Goal: Use online tool/utility: Utilize a website feature to perform a specific function

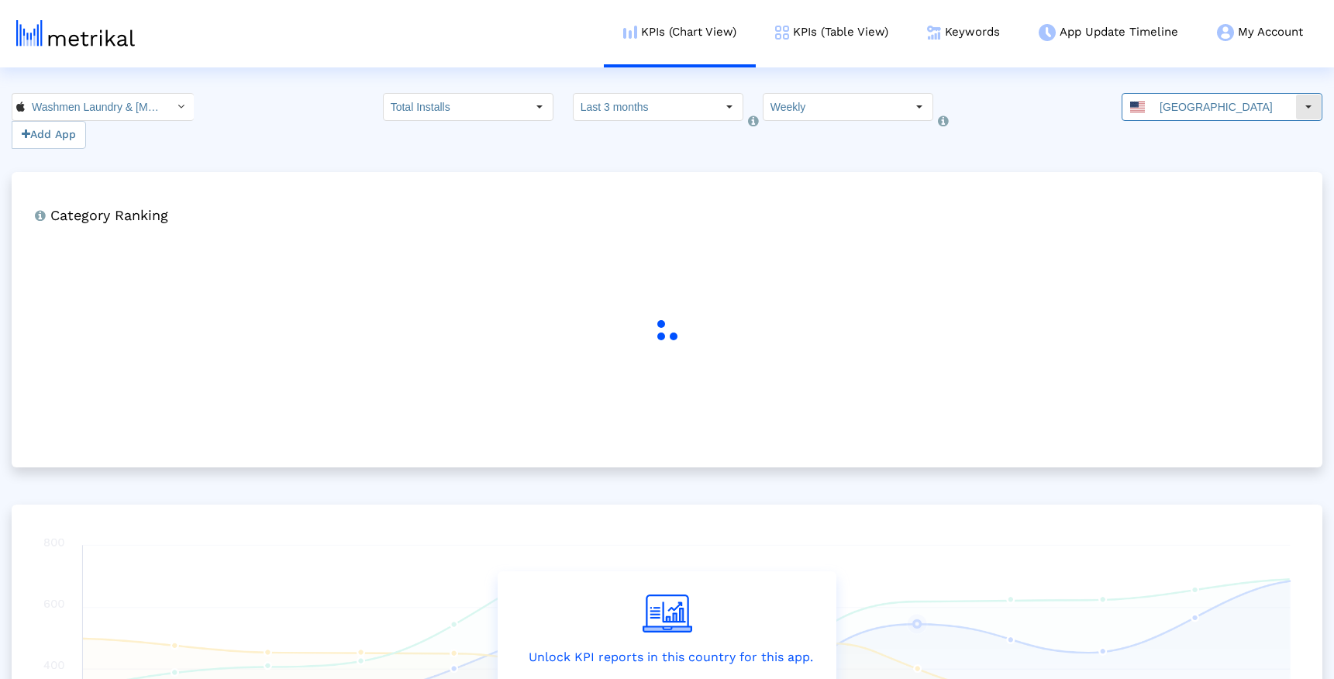
click at [1168, 101] on input "[GEOGRAPHIC_DATA]" at bounding box center [1223, 107] width 143 height 26
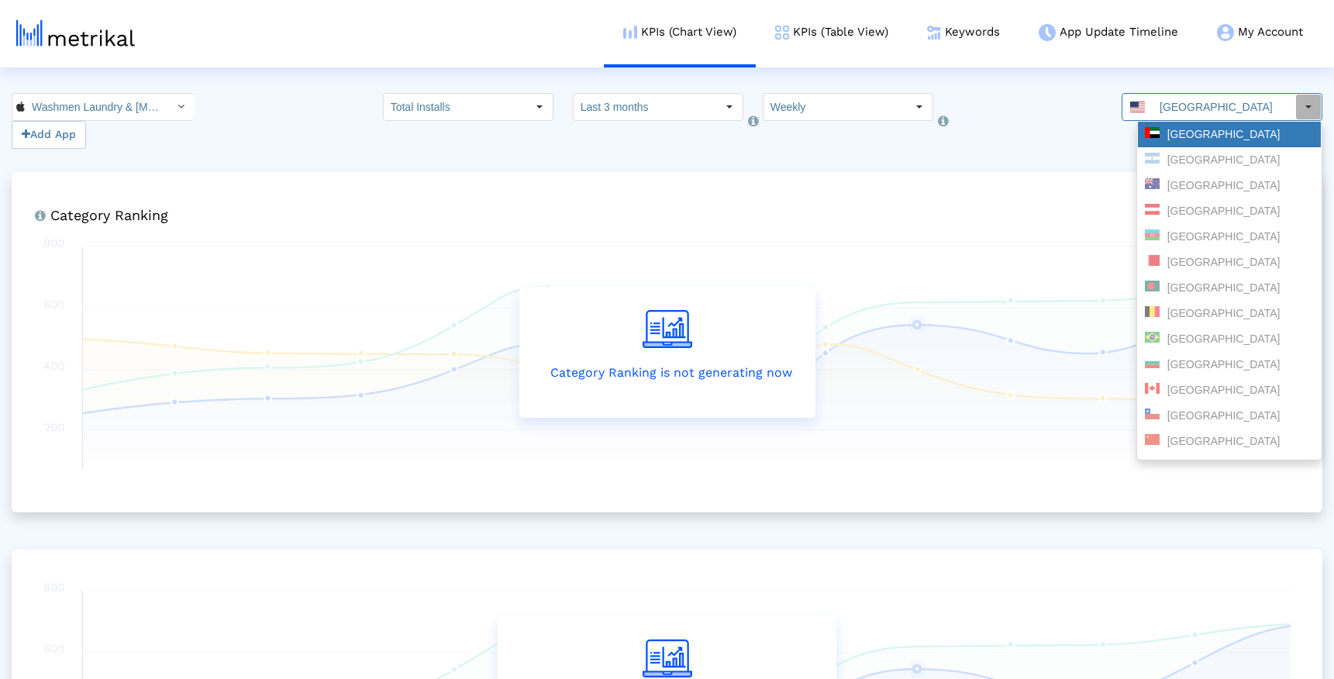
click at [1212, 123] on div "United Arab Emirates" at bounding box center [1229, 135] width 183 height 26
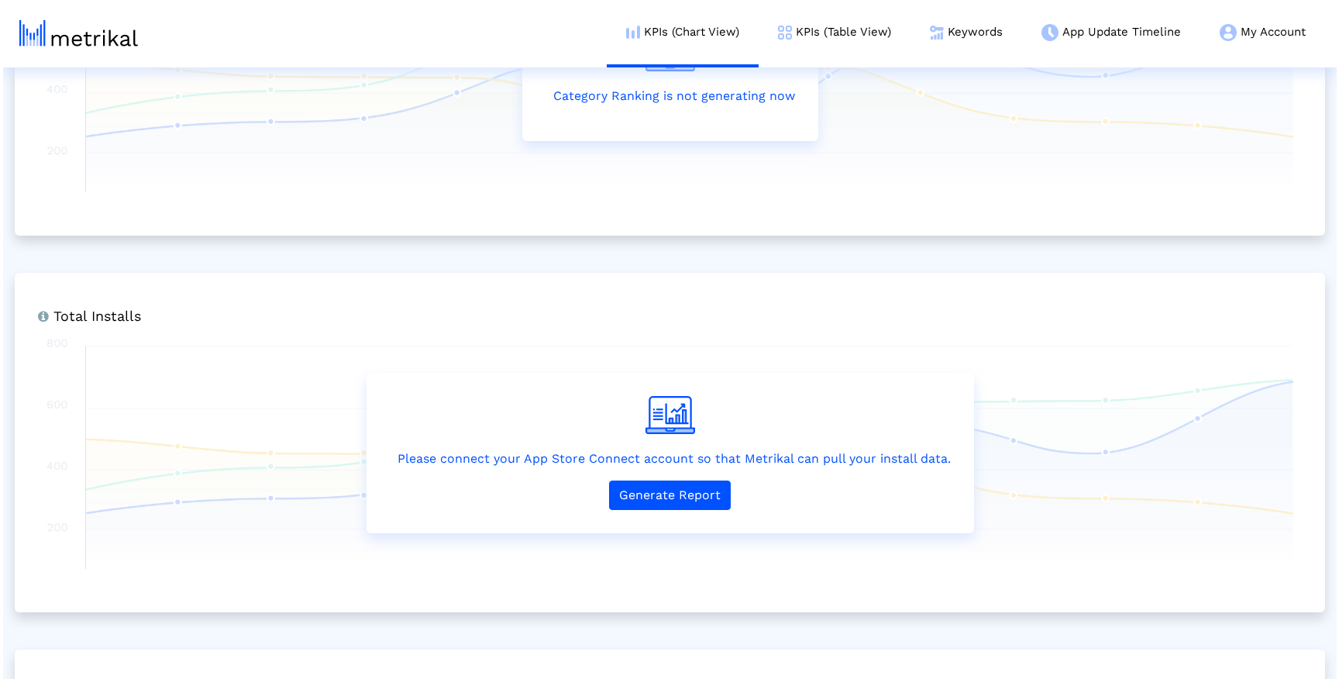
scroll to position [279, 0]
click at [680, 493] on button "Generate Report" at bounding box center [667, 492] width 122 height 29
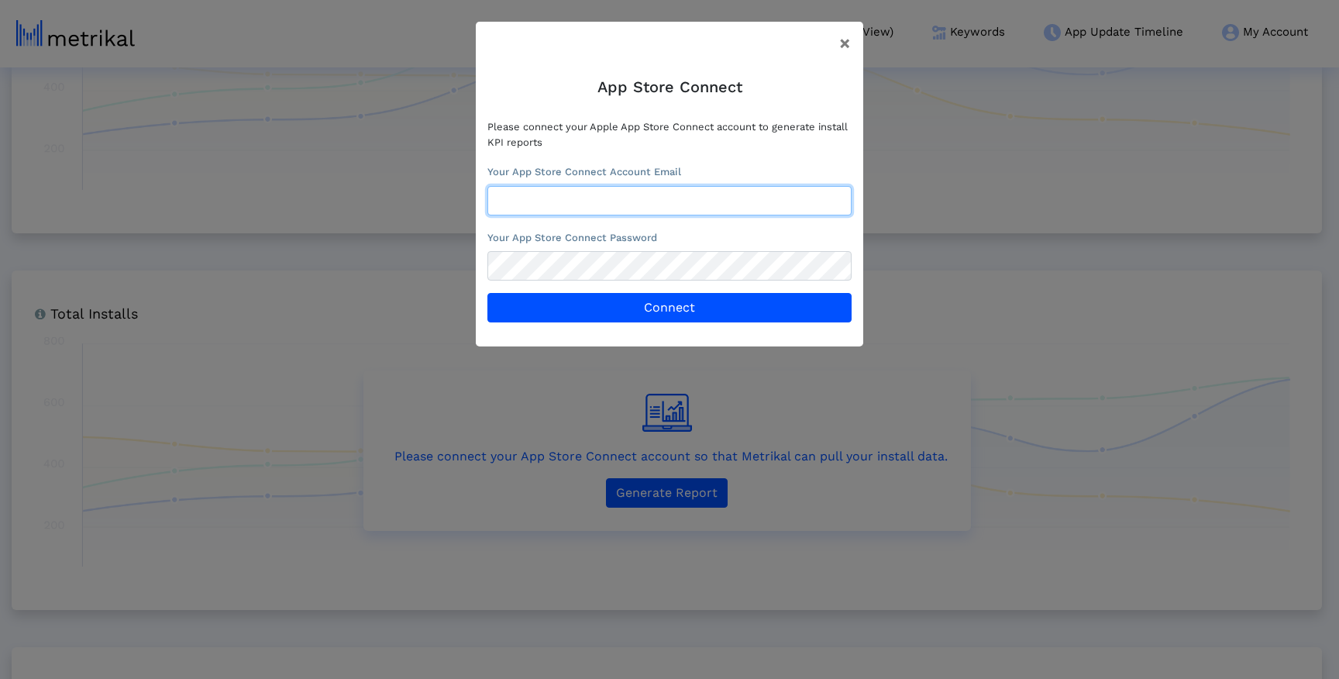
click at [600, 195] on input "text" at bounding box center [669, 200] width 364 height 29
type input "marketing@shyftup.com"
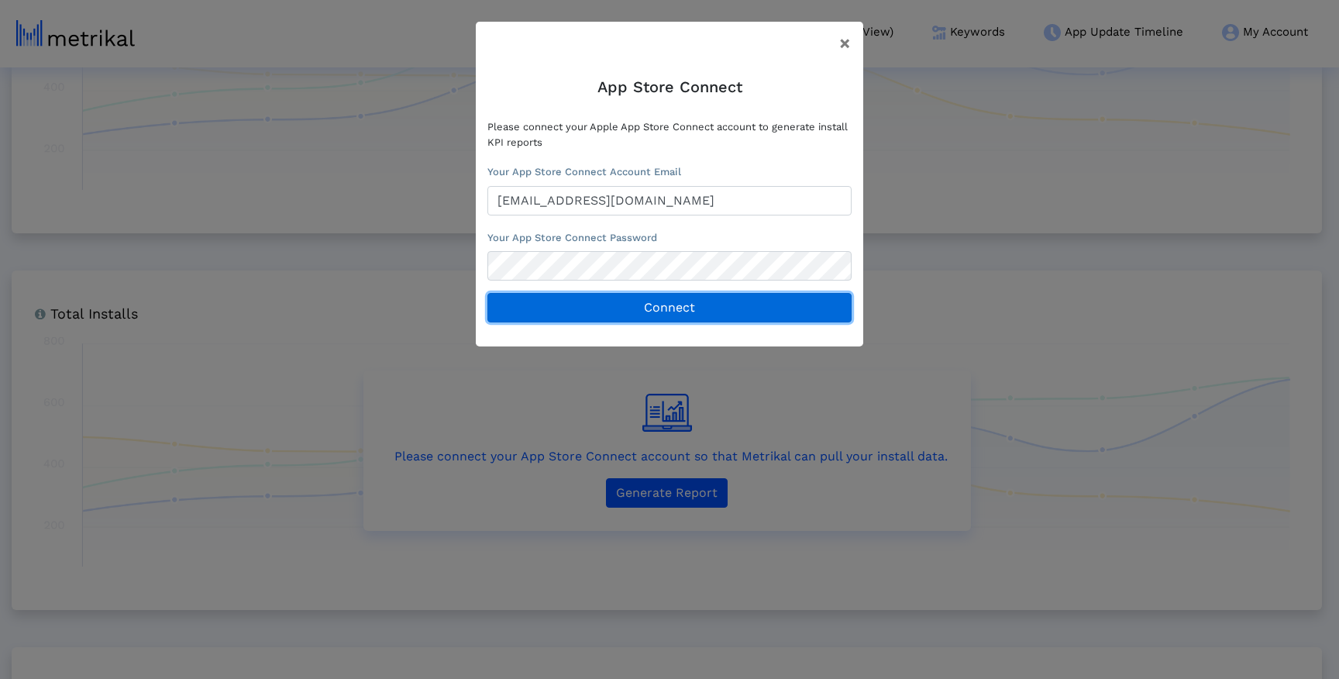
click at [652, 311] on button "Connect" at bounding box center [669, 307] width 364 height 29
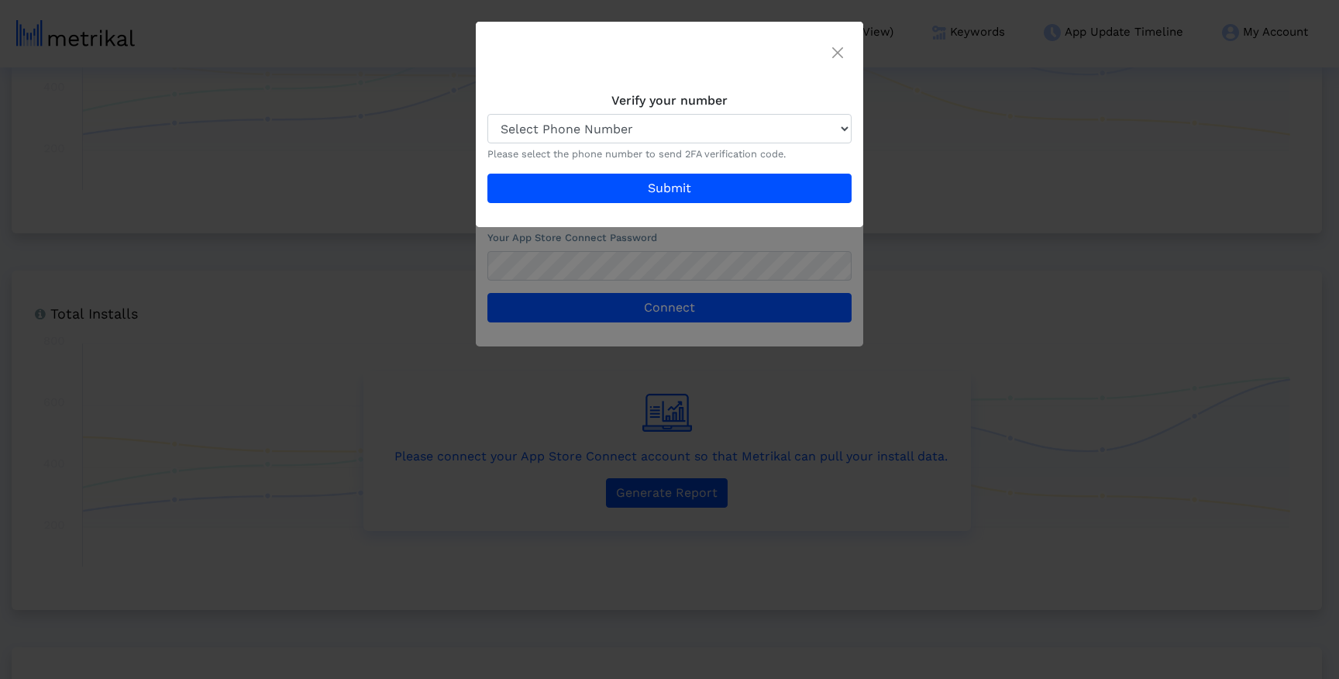
click at [690, 108] on crea-multi-phone-selector "Verify your number Select Phone Number +90 •••• ••• •• 40 +1 (•••) •••-••01 +90…" at bounding box center [669, 148] width 364 height 110
click at [685, 122] on select "Select Phone Number +90 •••• ••• •• 40 +1 (•••) •••-••01 +90 •••• ••• •• 23 +35…" at bounding box center [669, 128] width 364 height 29
select select "1"
click at [639, 161] on form "Select Phone Number +90 •••• ••• •• 40 +1 (•••) •••-••01 +90 •••• ••• •• 23 +35…" at bounding box center [669, 158] width 364 height 89
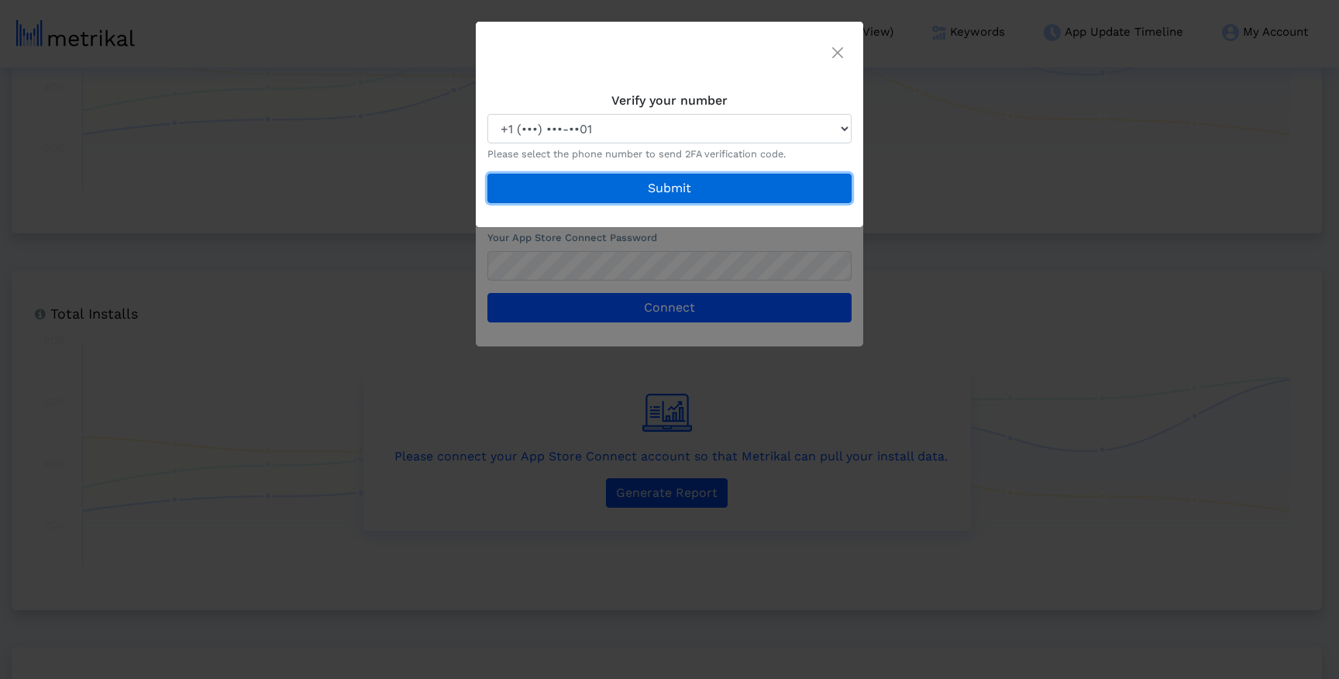
click at [639, 184] on button "Submit" at bounding box center [669, 188] width 364 height 29
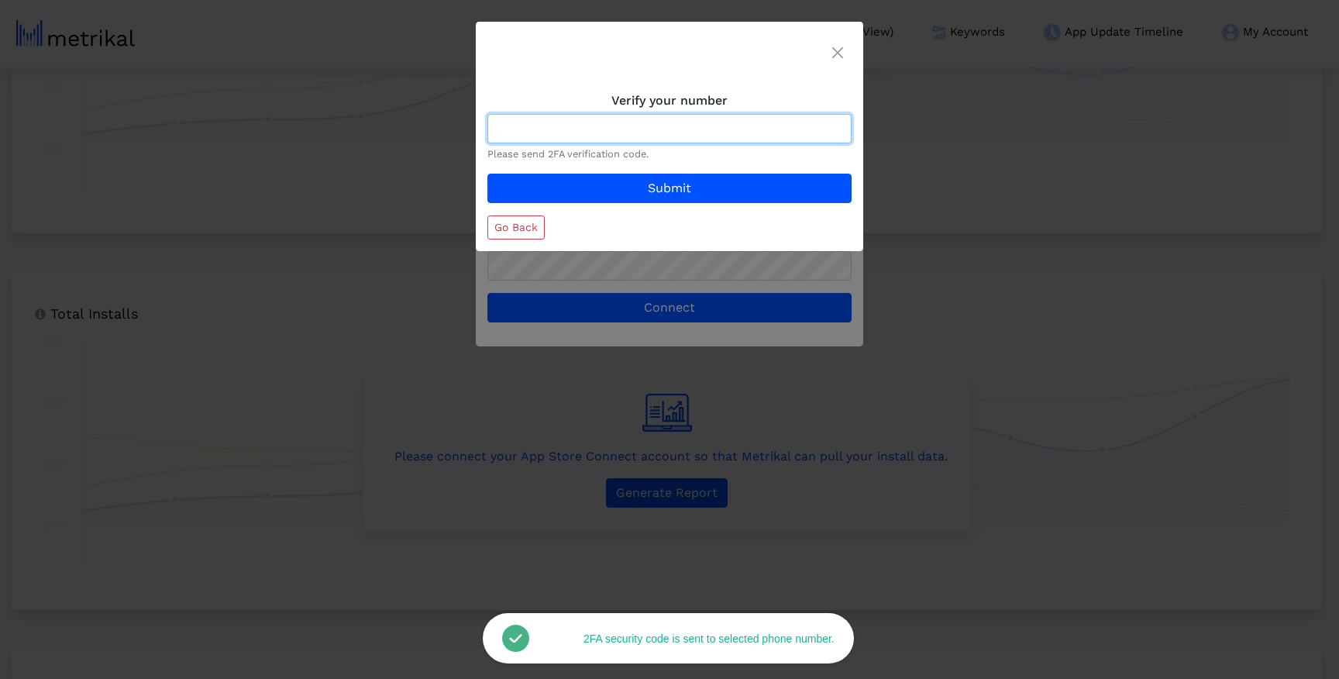
click at [595, 133] on input at bounding box center [669, 128] width 364 height 29
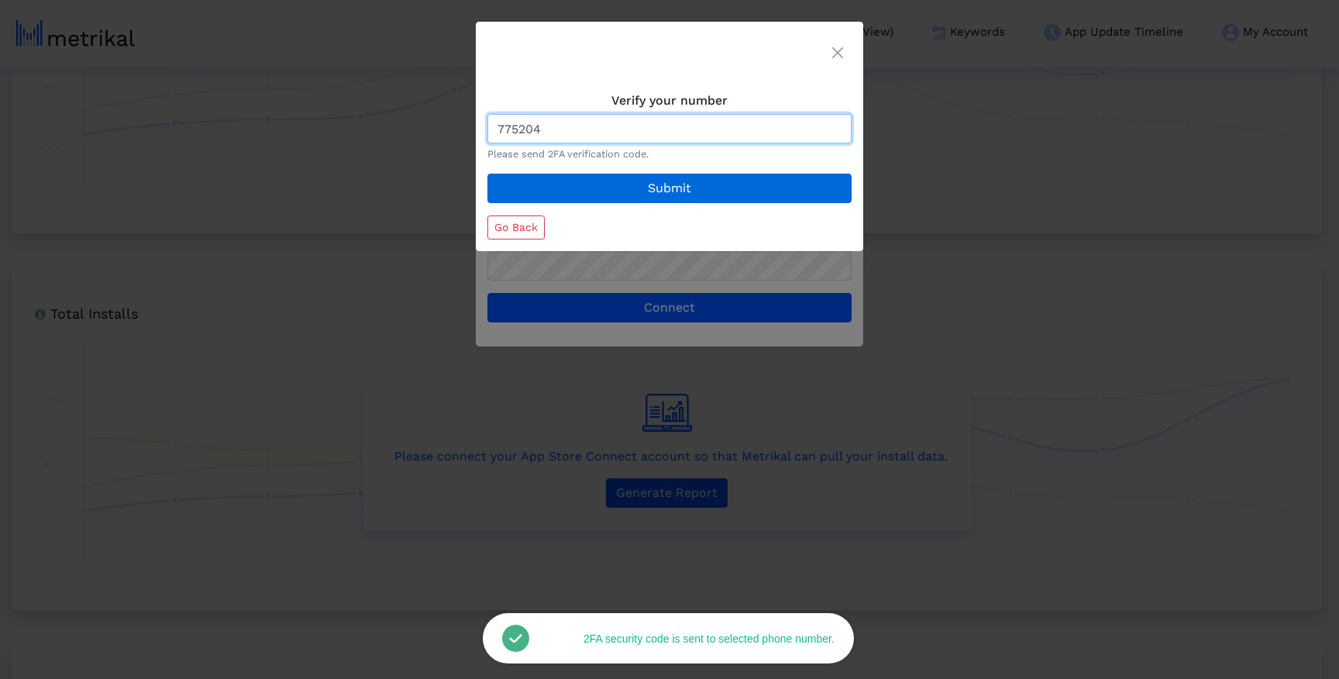
type input "775204"
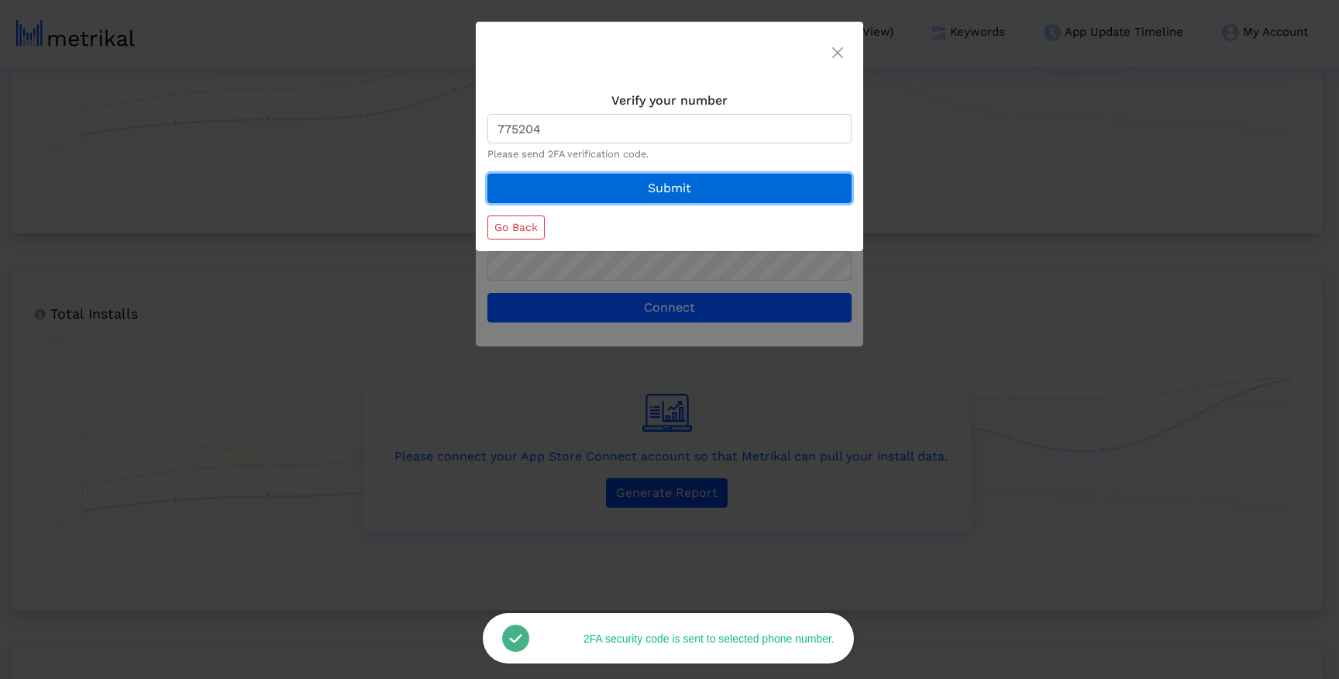
click at [611, 188] on button "Submit" at bounding box center [669, 188] width 364 height 29
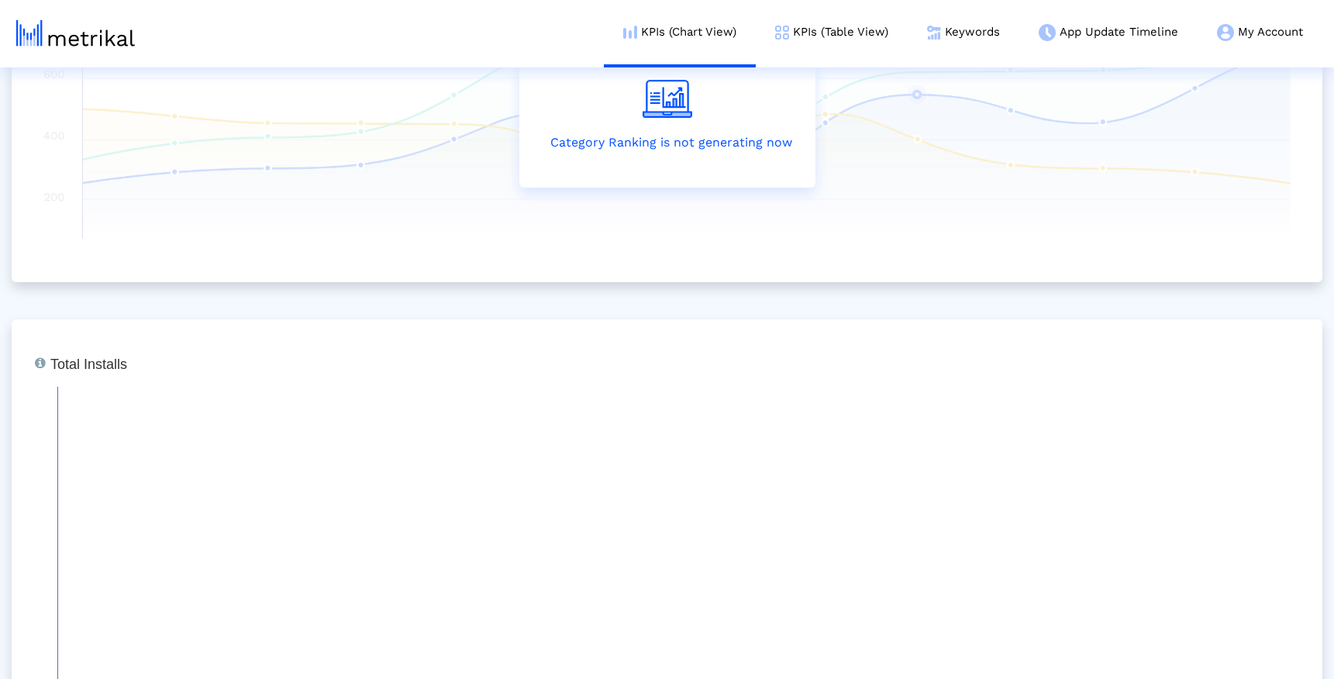
scroll to position [498, 0]
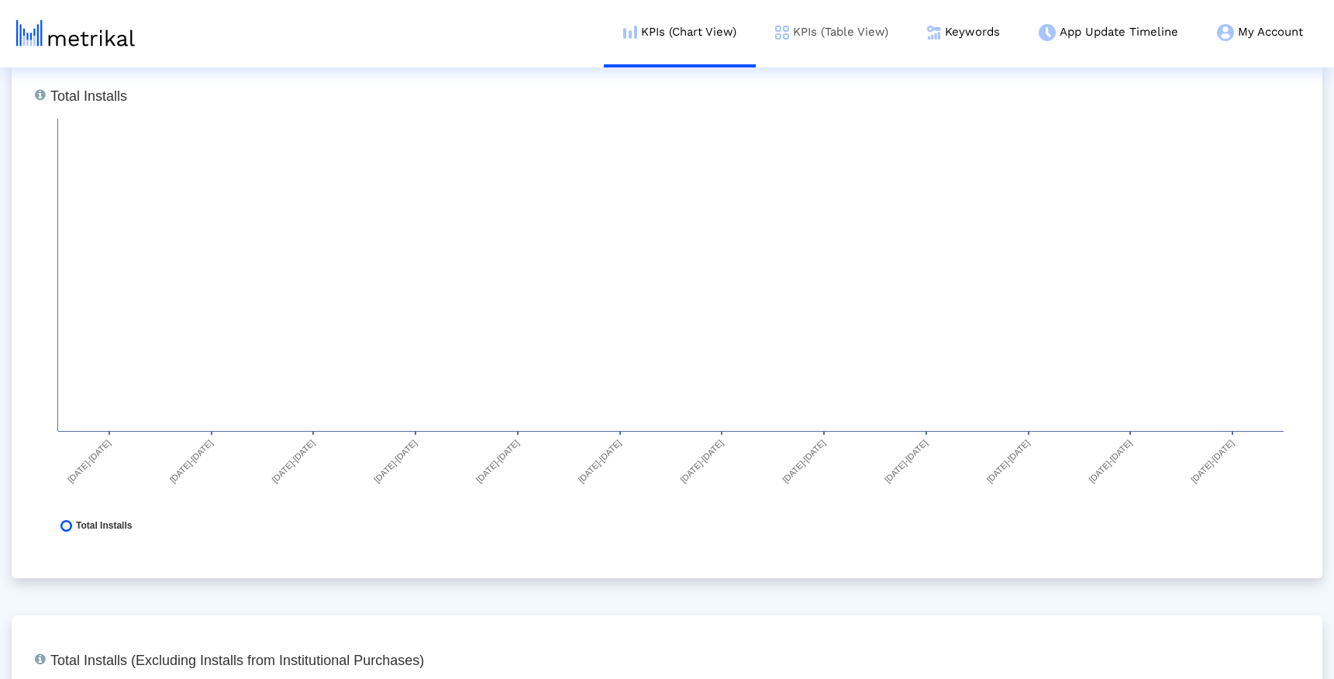
click at [788, 16] on link "KPIs (Table View)" at bounding box center [832, 32] width 152 height 64
click at [811, 27] on link "KPIs (Table View)" at bounding box center [832, 32] width 152 height 64
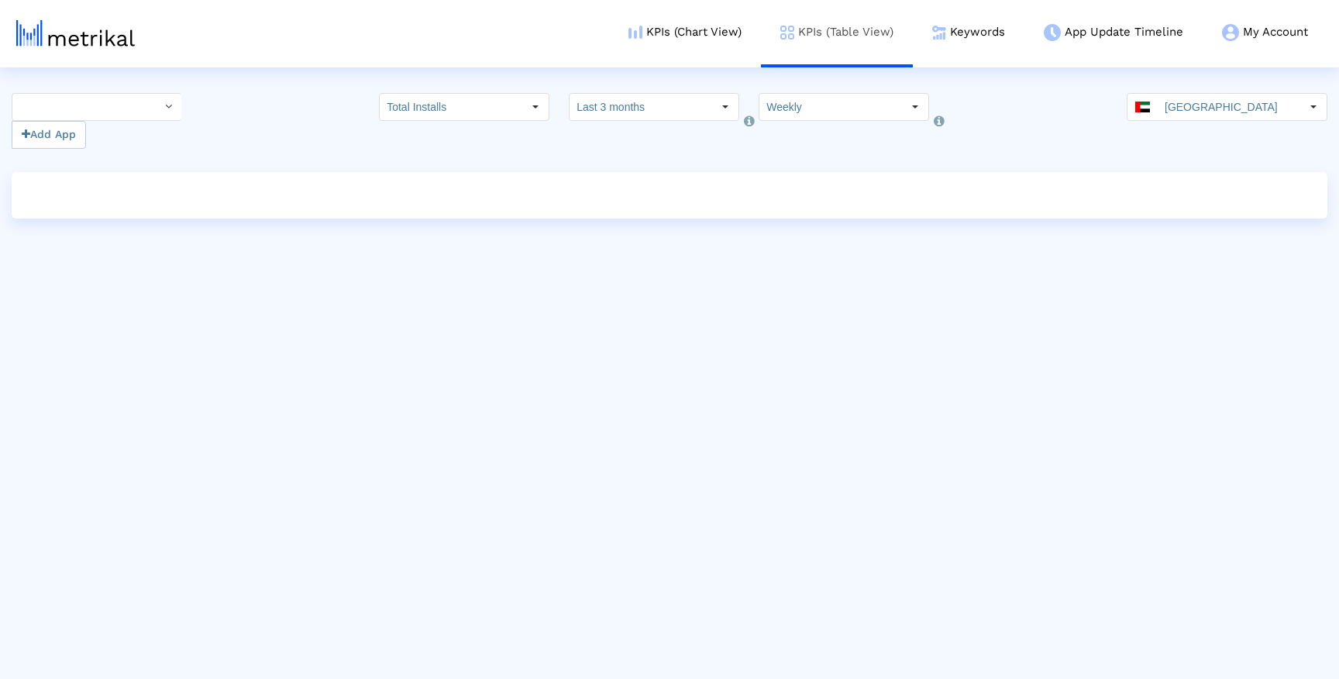
click at [866, 36] on link "KPIs (Table View)" at bounding box center [837, 32] width 152 height 64
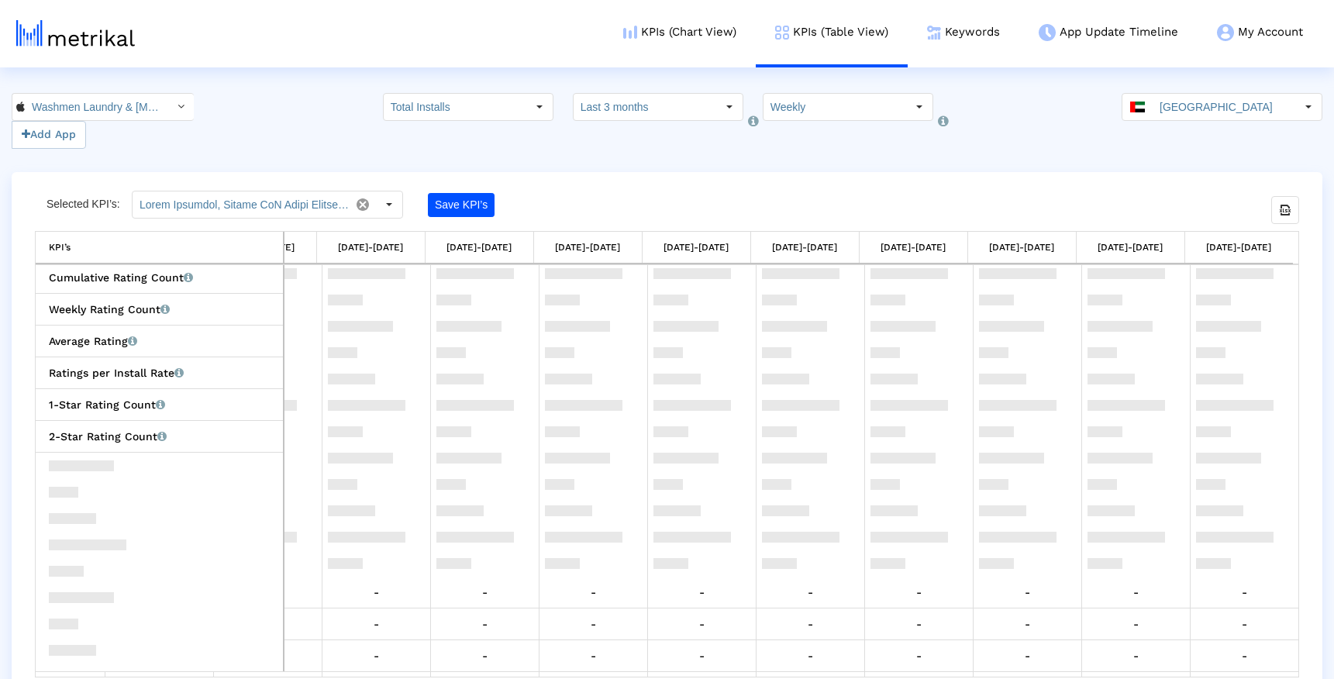
scroll to position [347, 0]
